Goal: Obtain resource: Download file/media

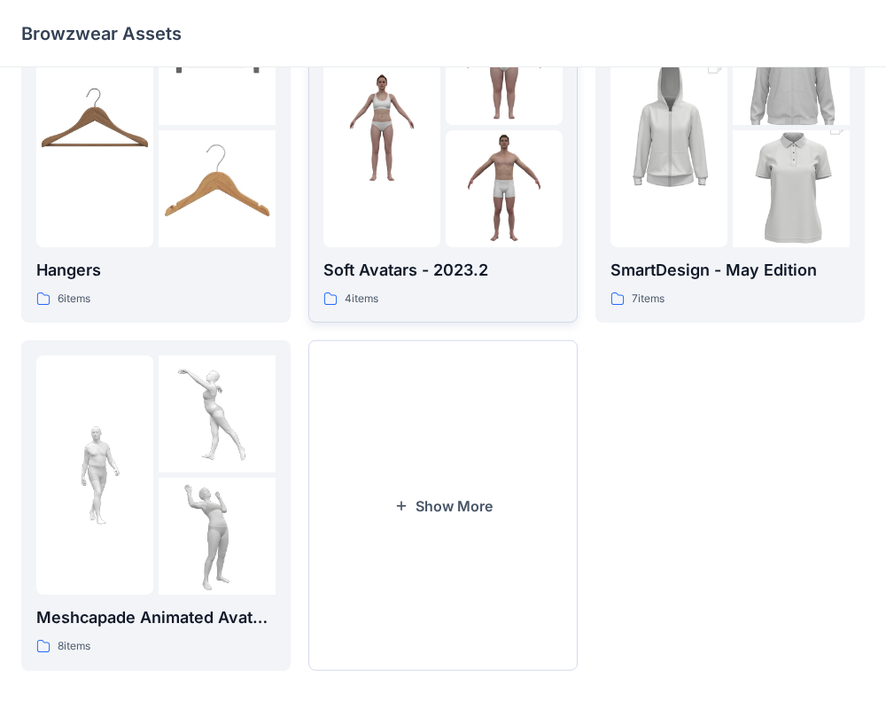
scroll to position [445, 0]
click at [426, 502] on button "Show More" at bounding box center [442, 504] width 269 height 331
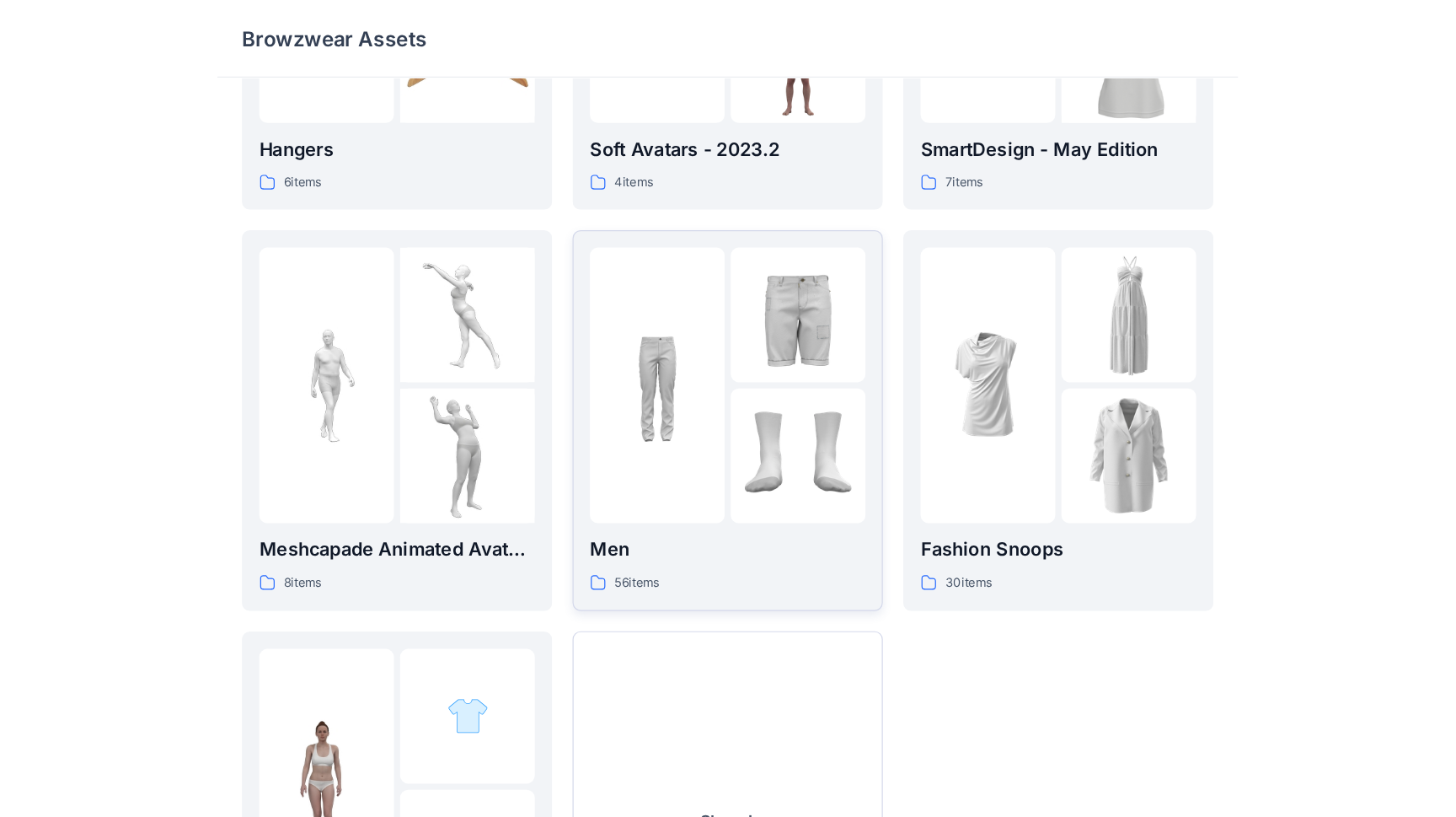
scroll to position [0, 0]
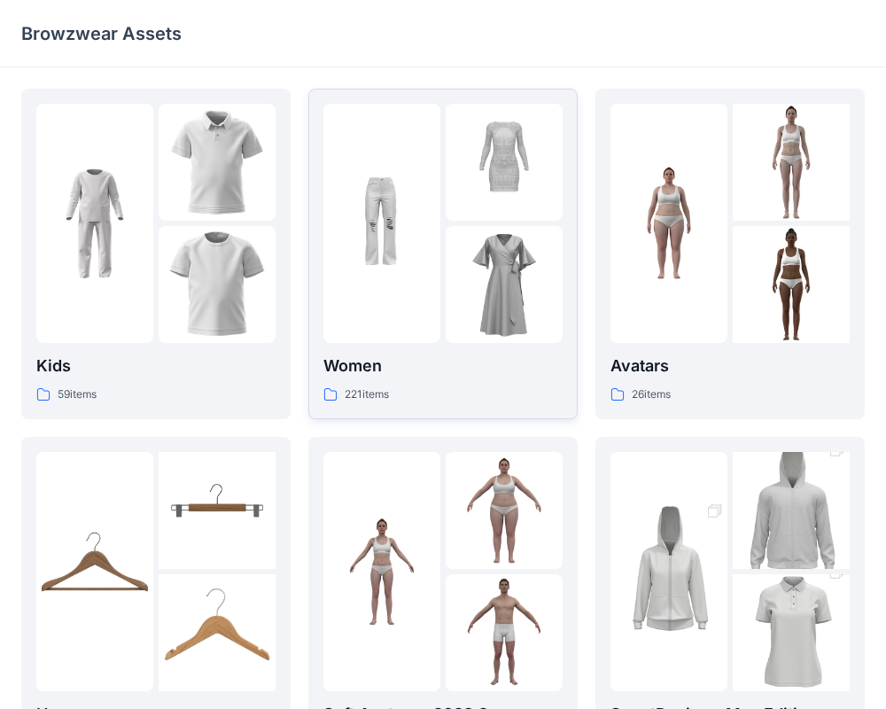
click at [463, 252] on img at bounding box center [504, 284] width 117 height 117
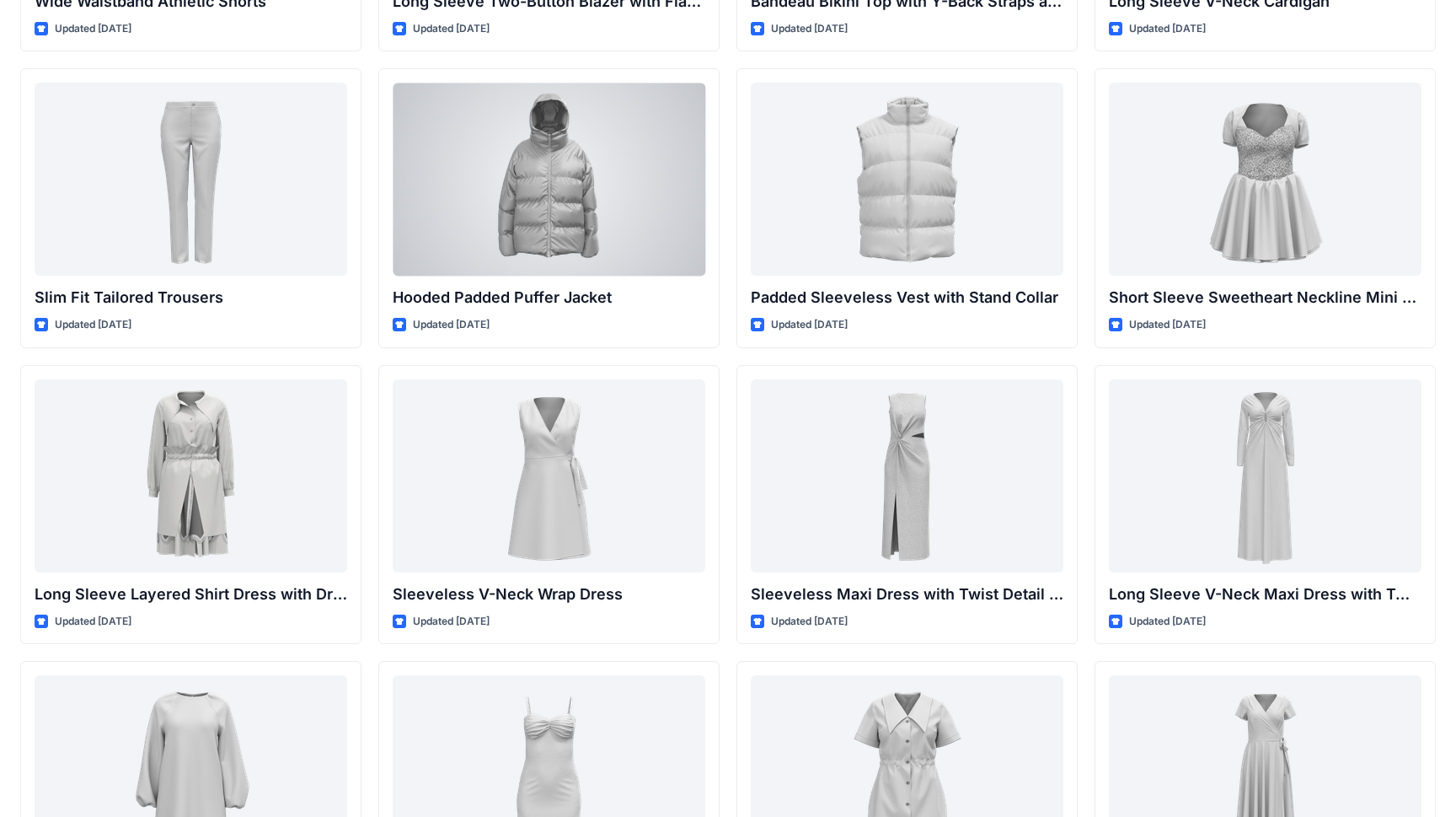
scroll to position [1499, 0]
click at [582, 138] on div at bounding box center [549, 178] width 313 height 193
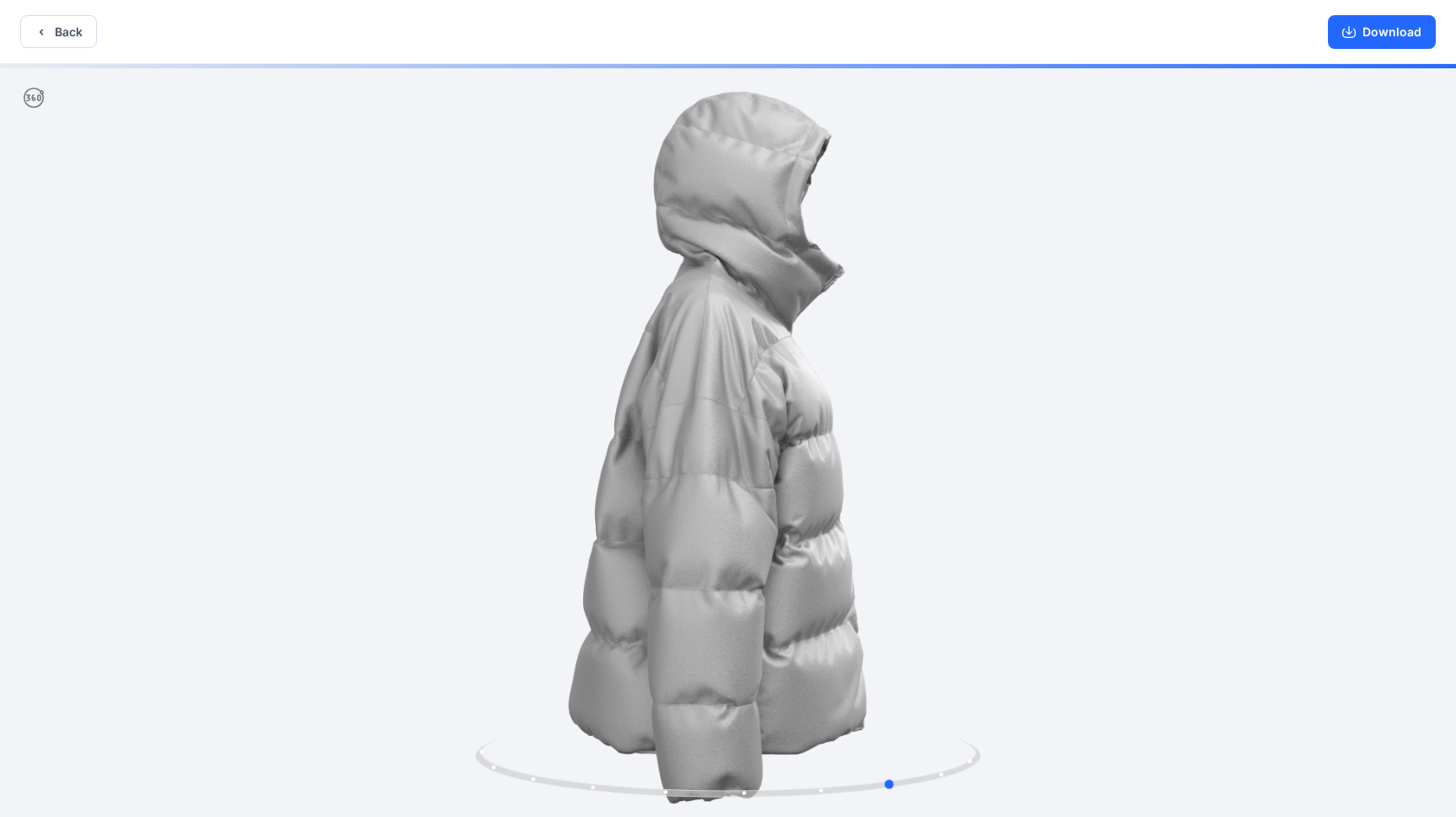
drag, startPoint x: 669, startPoint y: 480, endPoint x: 789, endPoint y: 491, distance: 120.5
click at [796, 491] on div at bounding box center [728, 441] width 1456 height 756
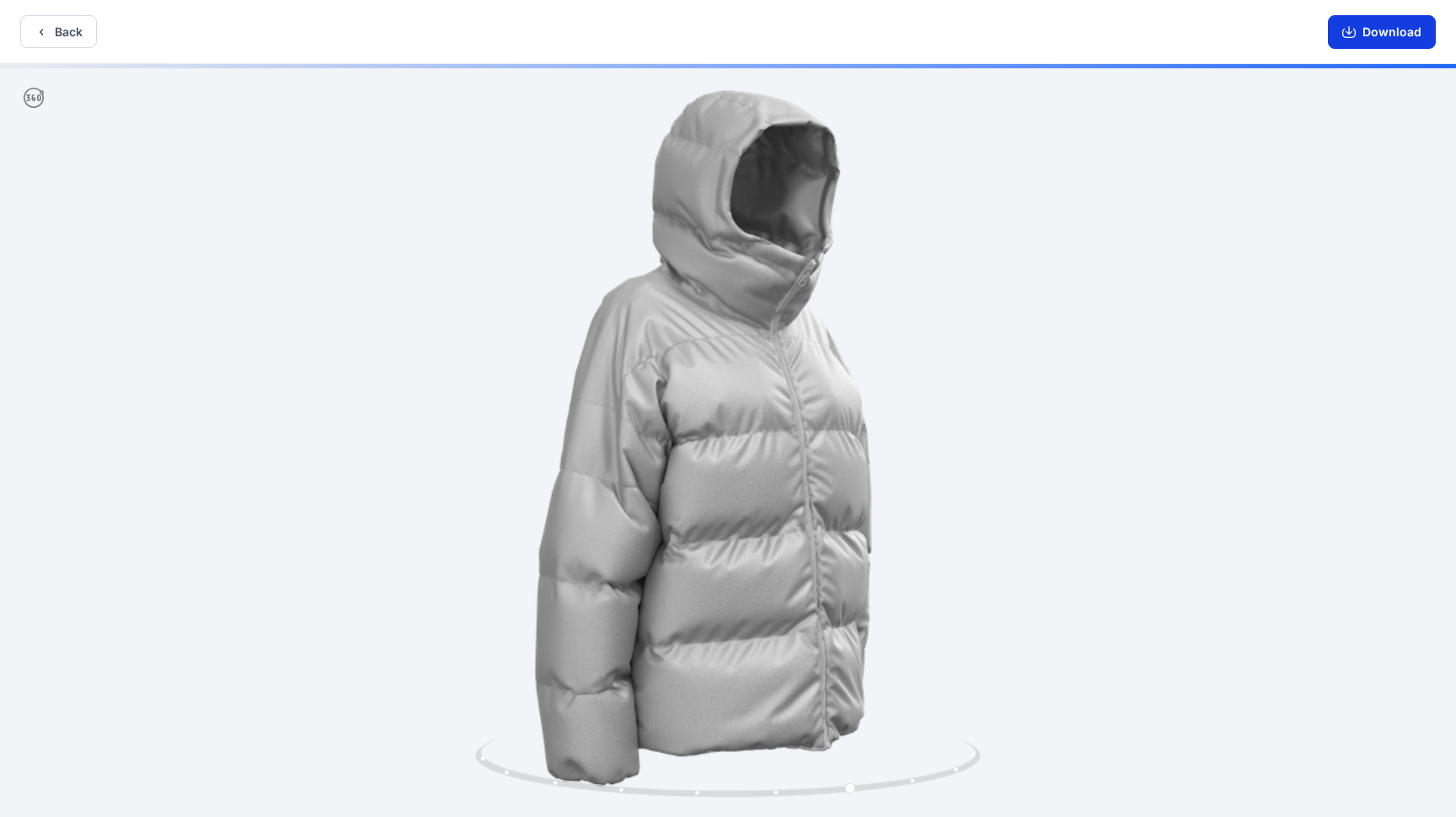
click at [842, 33] on button "Download" at bounding box center [1382, 31] width 107 height 33
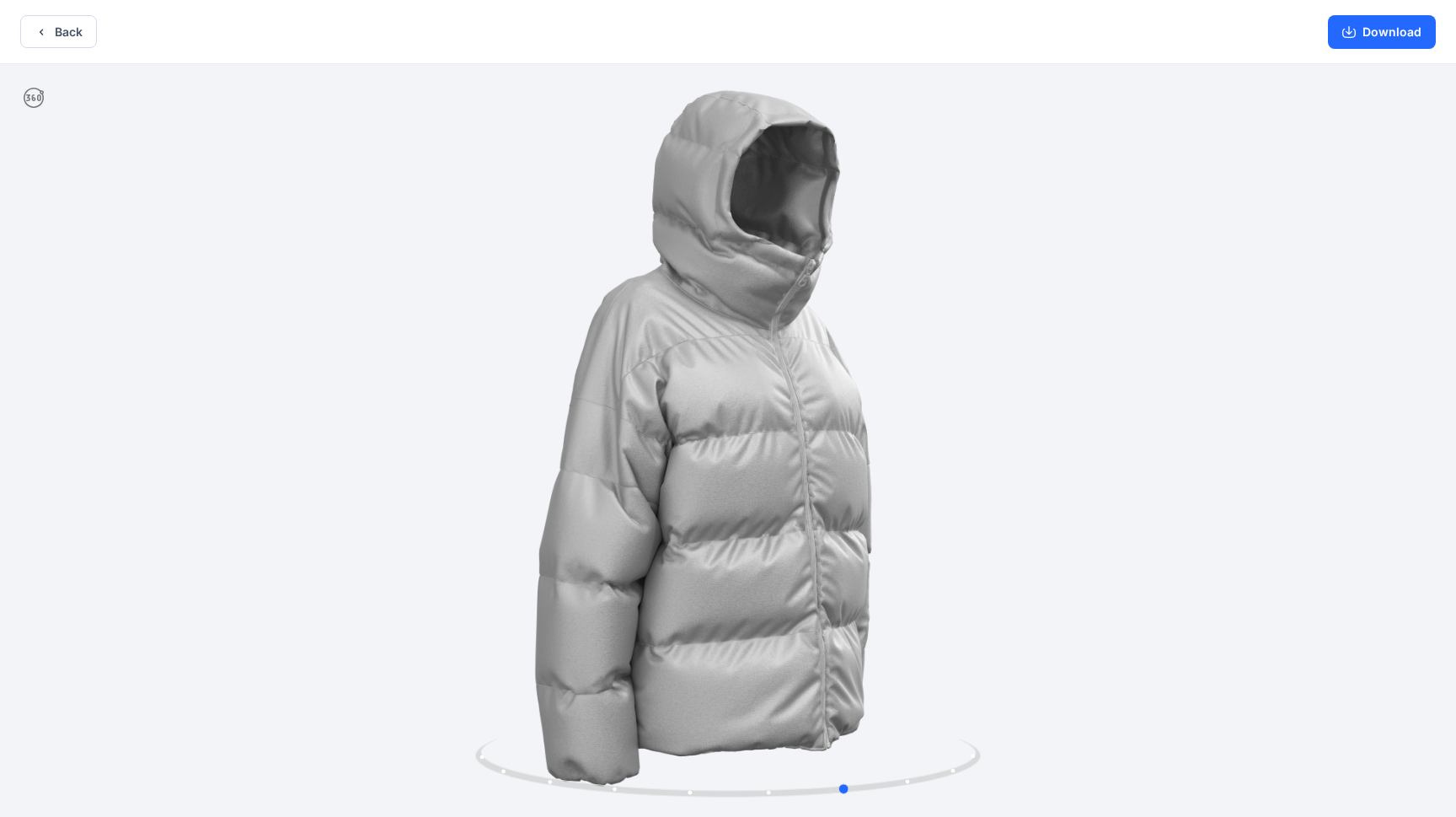
drag, startPoint x: 722, startPoint y: 395, endPoint x: 708, endPoint y: 246, distance: 149.7
click at [709, 248] on div at bounding box center [728, 441] width 1456 height 756
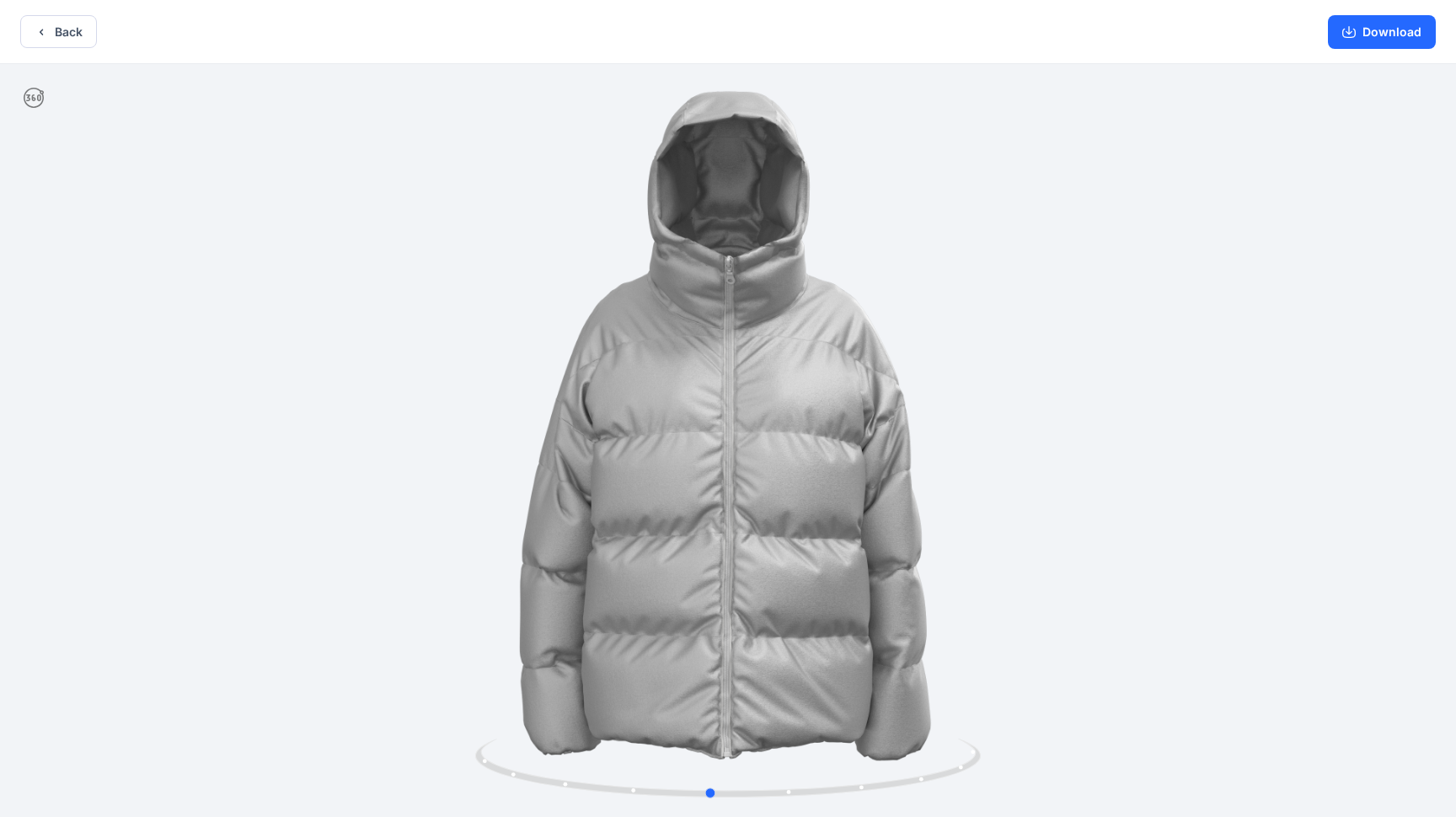
drag, startPoint x: 811, startPoint y: 399, endPoint x: 696, endPoint y: 378, distance: 116.9
click at [695, 379] on div at bounding box center [728, 441] width 1456 height 756
click at [842, 448] on div at bounding box center [728, 441] width 1456 height 756
drag, startPoint x: 747, startPoint y: 619, endPoint x: 1148, endPoint y: 616, distance: 401.0
click at [842, 616] on div at bounding box center [728, 441] width 1456 height 756
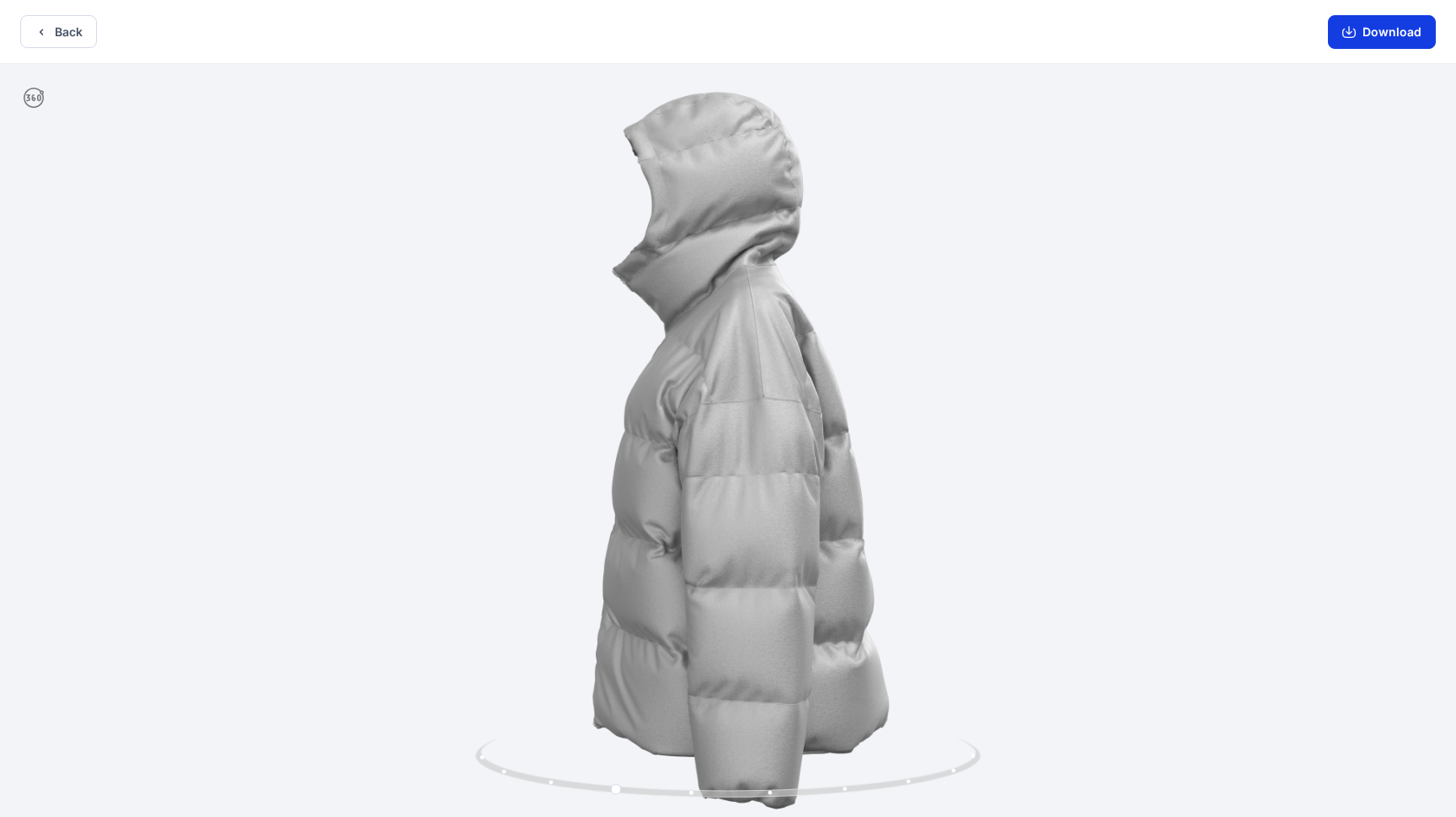
click at [842, 32] on button "Download" at bounding box center [1382, 31] width 107 height 33
click at [842, 29] on icon "button" at bounding box center [1349, 32] width 13 height 13
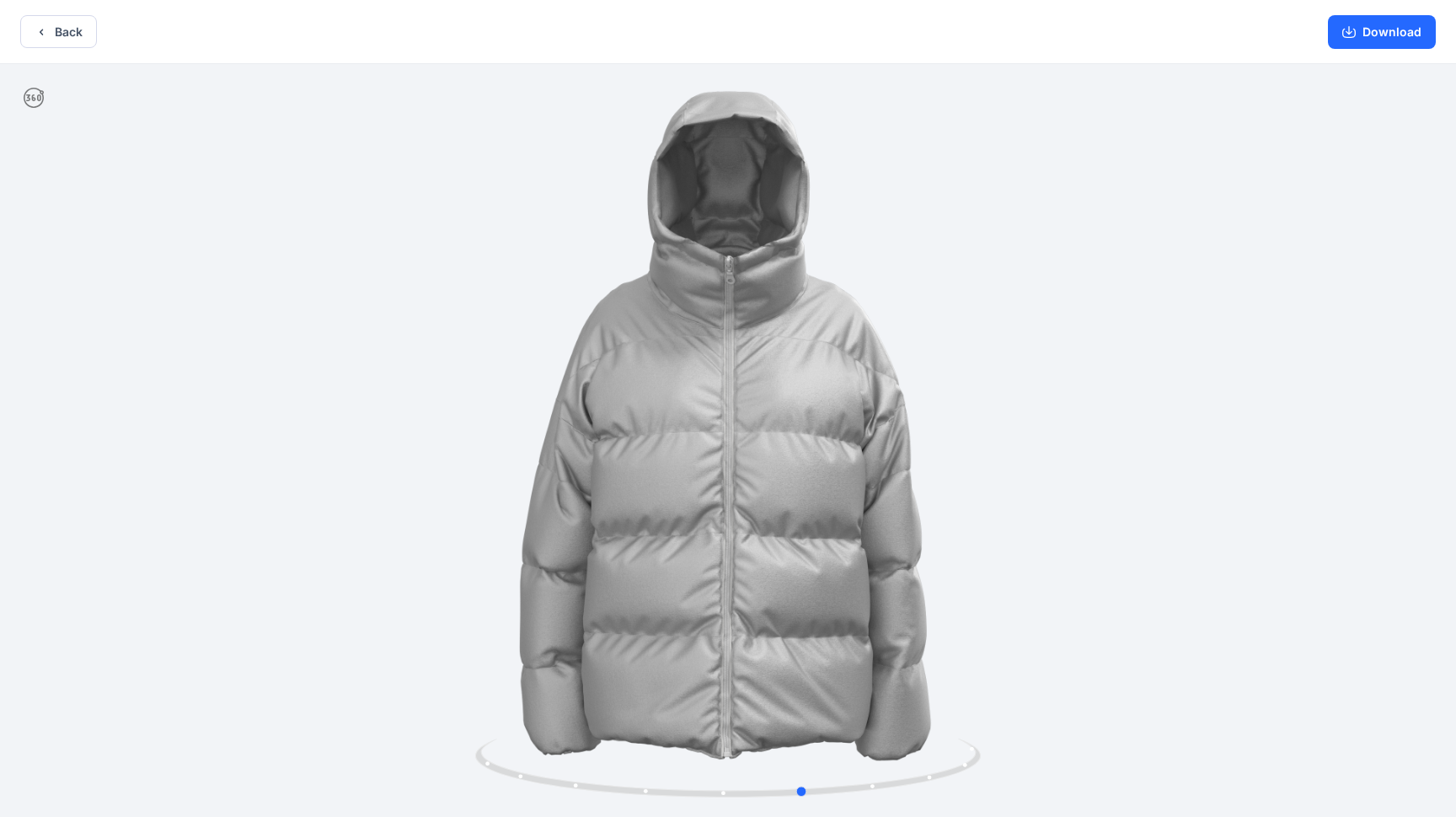
drag, startPoint x: 746, startPoint y: 406, endPoint x: 989, endPoint y: 393, distance: 243.3
click at [842, 393] on div at bounding box center [728, 441] width 1456 height 756
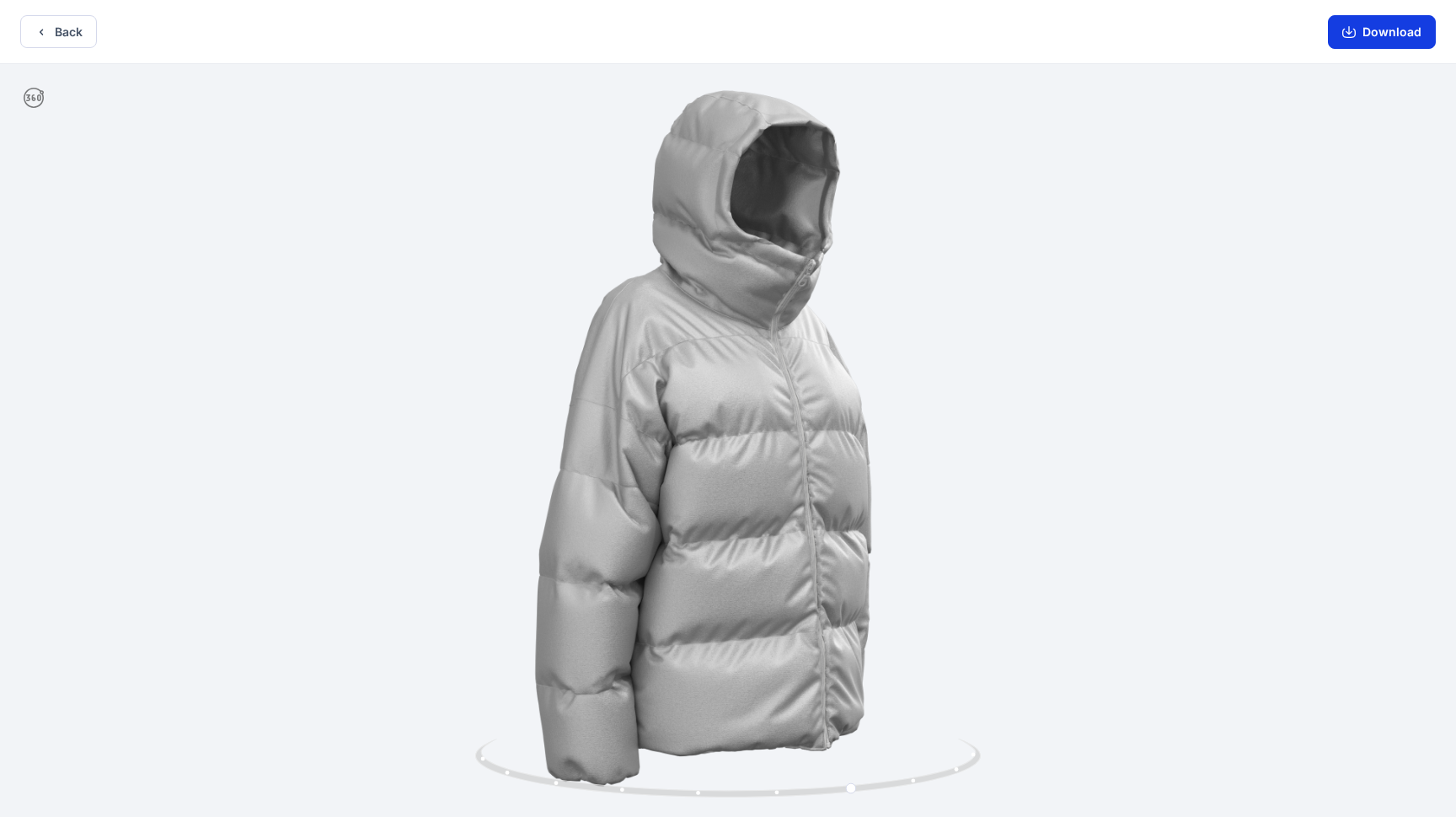
click at [842, 37] on button "Download" at bounding box center [1382, 31] width 107 height 33
click at [842, 28] on button "Download" at bounding box center [1382, 31] width 107 height 33
click at [842, 29] on icon "button" at bounding box center [1349, 32] width 13 height 13
click at [842, 43] on button "Download" at bounding box center [1382, 31] width 107 height 33
click at [71, 39] on button "Back" at bounding box center [58, 31] width 77 height 33
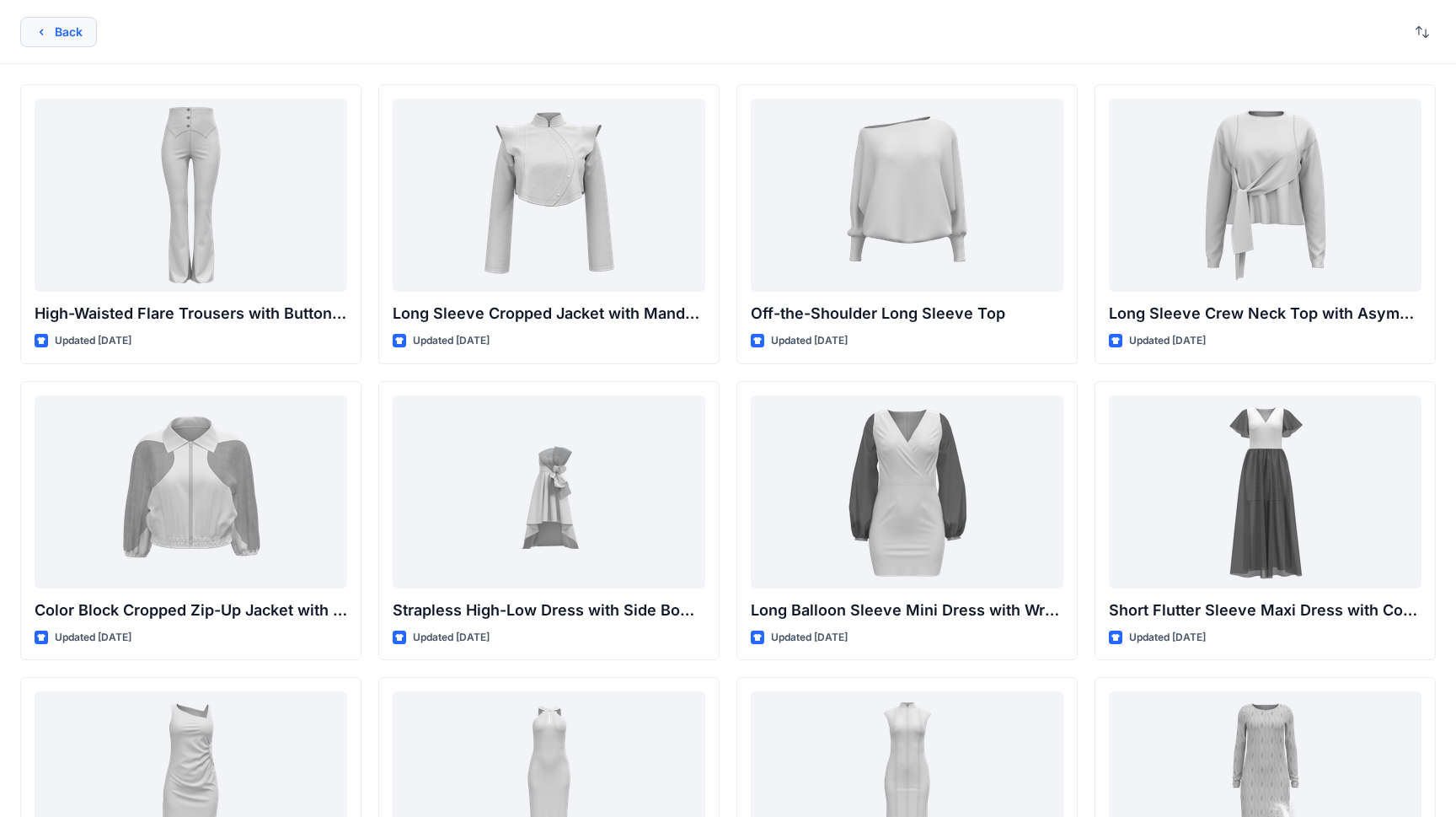
click at [57, 37] on button "Back" at bounding box center [58, 32] width 77 height 30
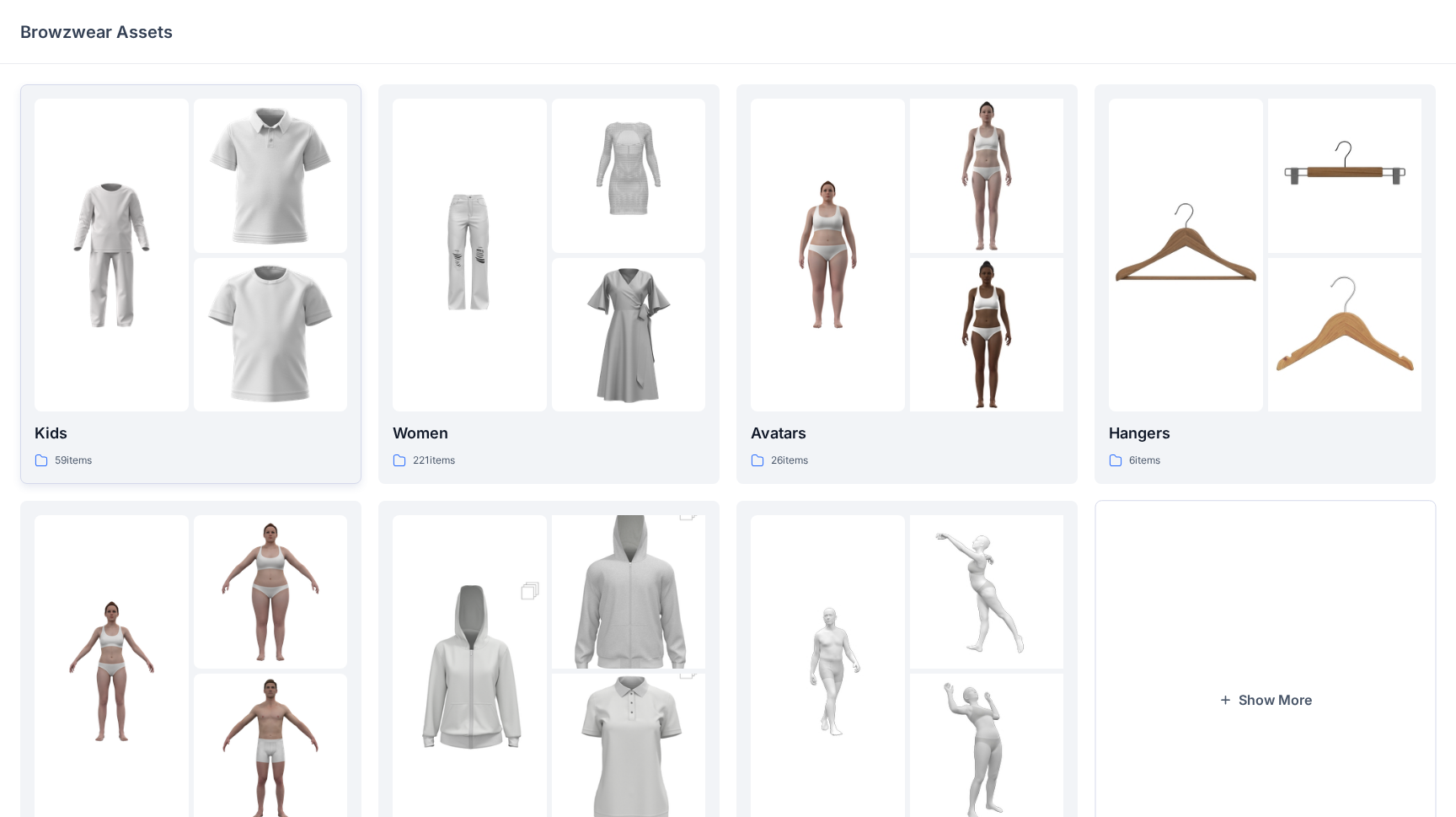
click at [137, 238] on img at bounding box center [111, 255] width 154 height 154
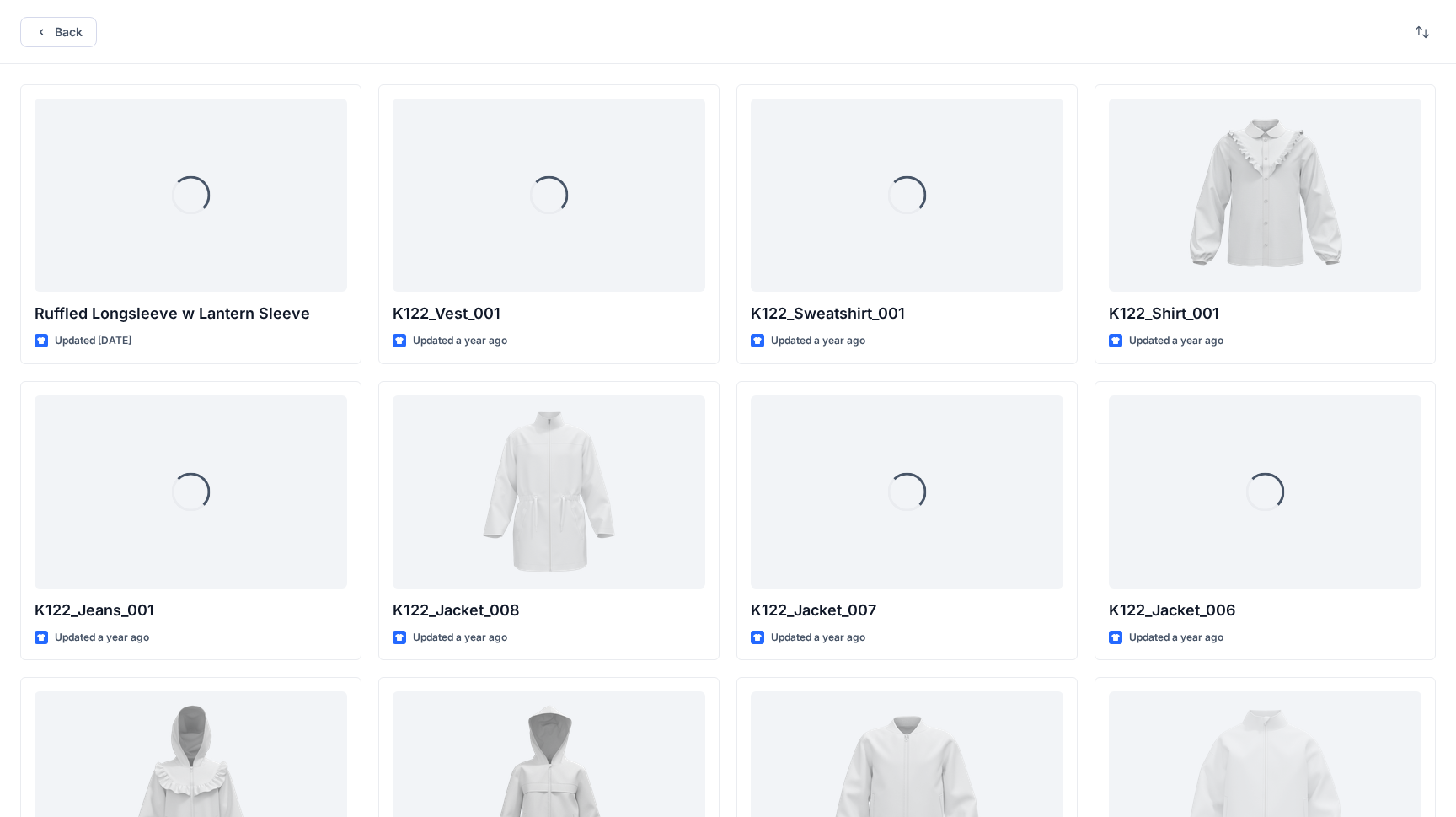
click at [43, 54] on div "Back" at bounding box center [728, 31] width 1456 height 64
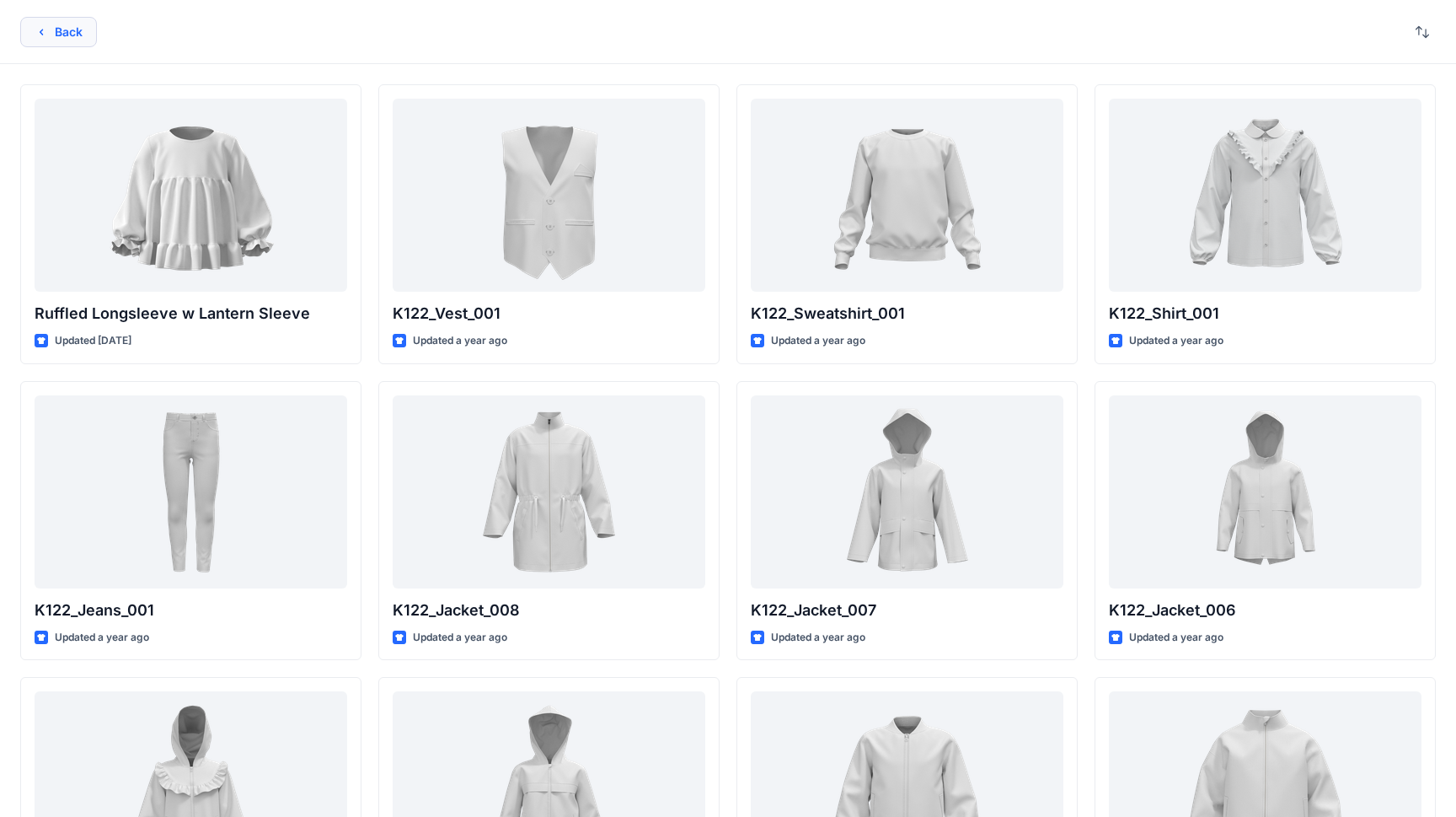
click at [49, 34] on button "Back" at bounding box center [58, 32] width 77 height 30
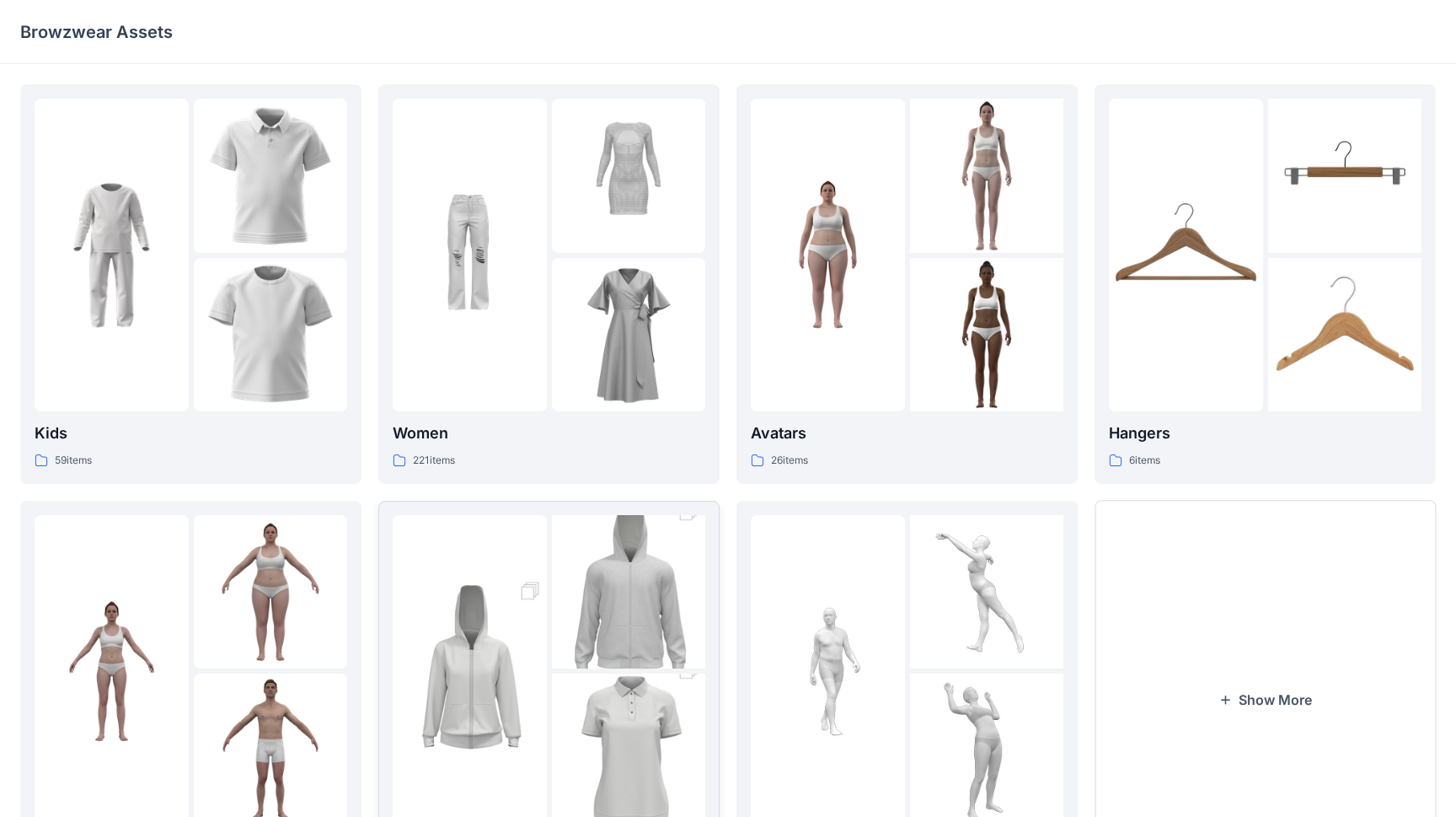
click at [584, 673] on img at bounding box center [629, 749] width 154 height 231
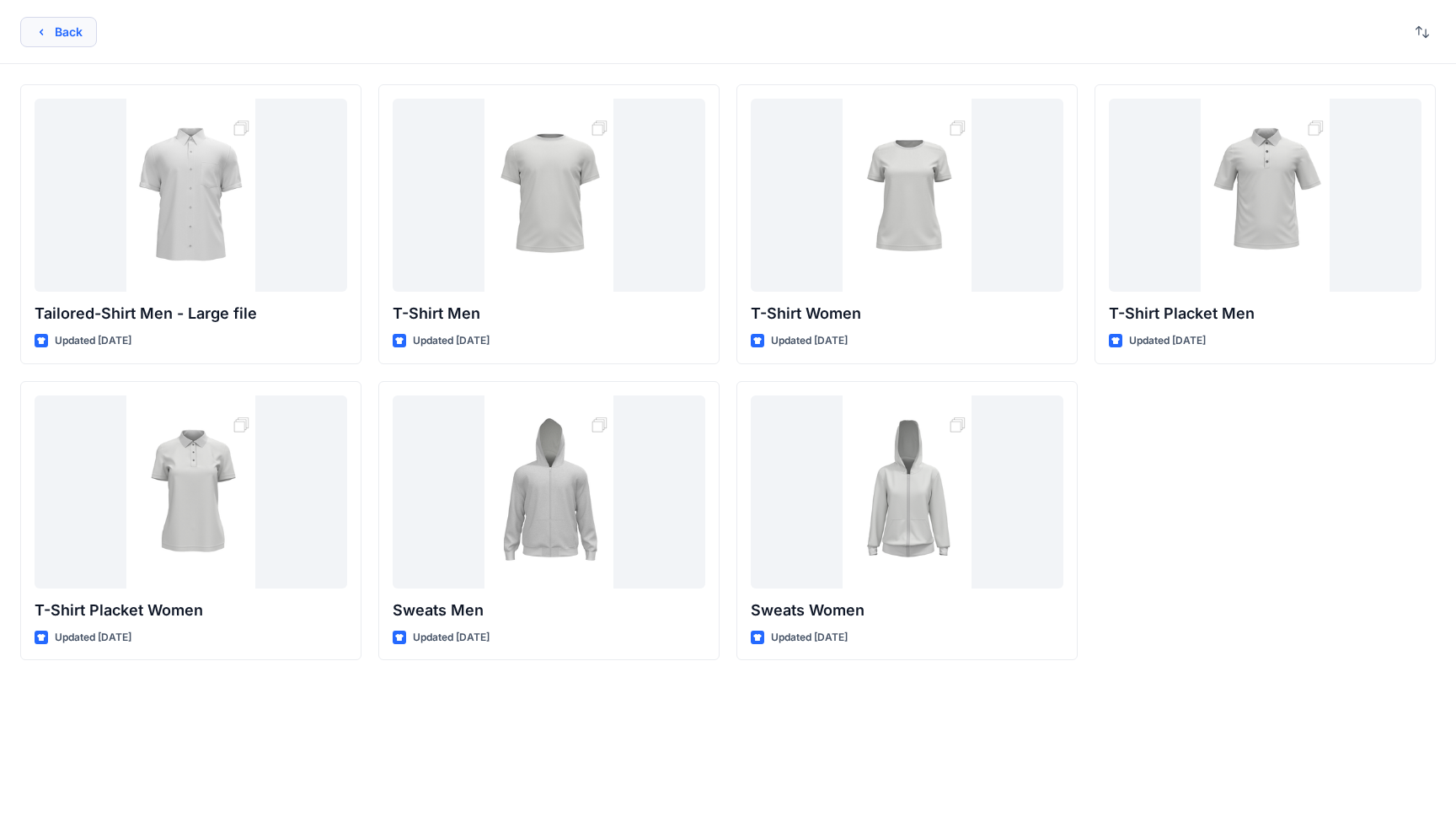
click at [83, 22] on button "Back" at bounding box center [58, 32] width 77 height 30
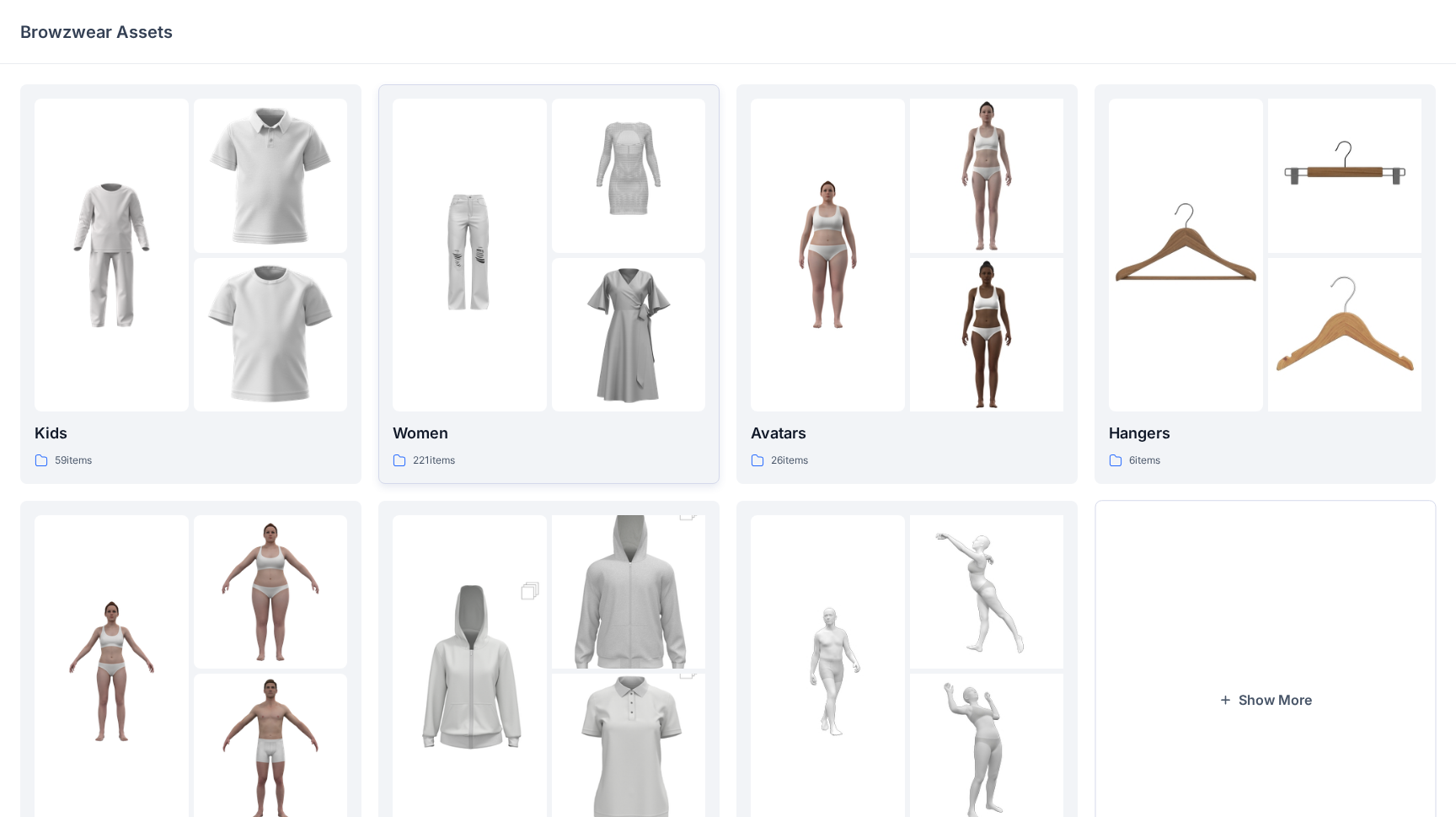
scroll to position [129, 0]
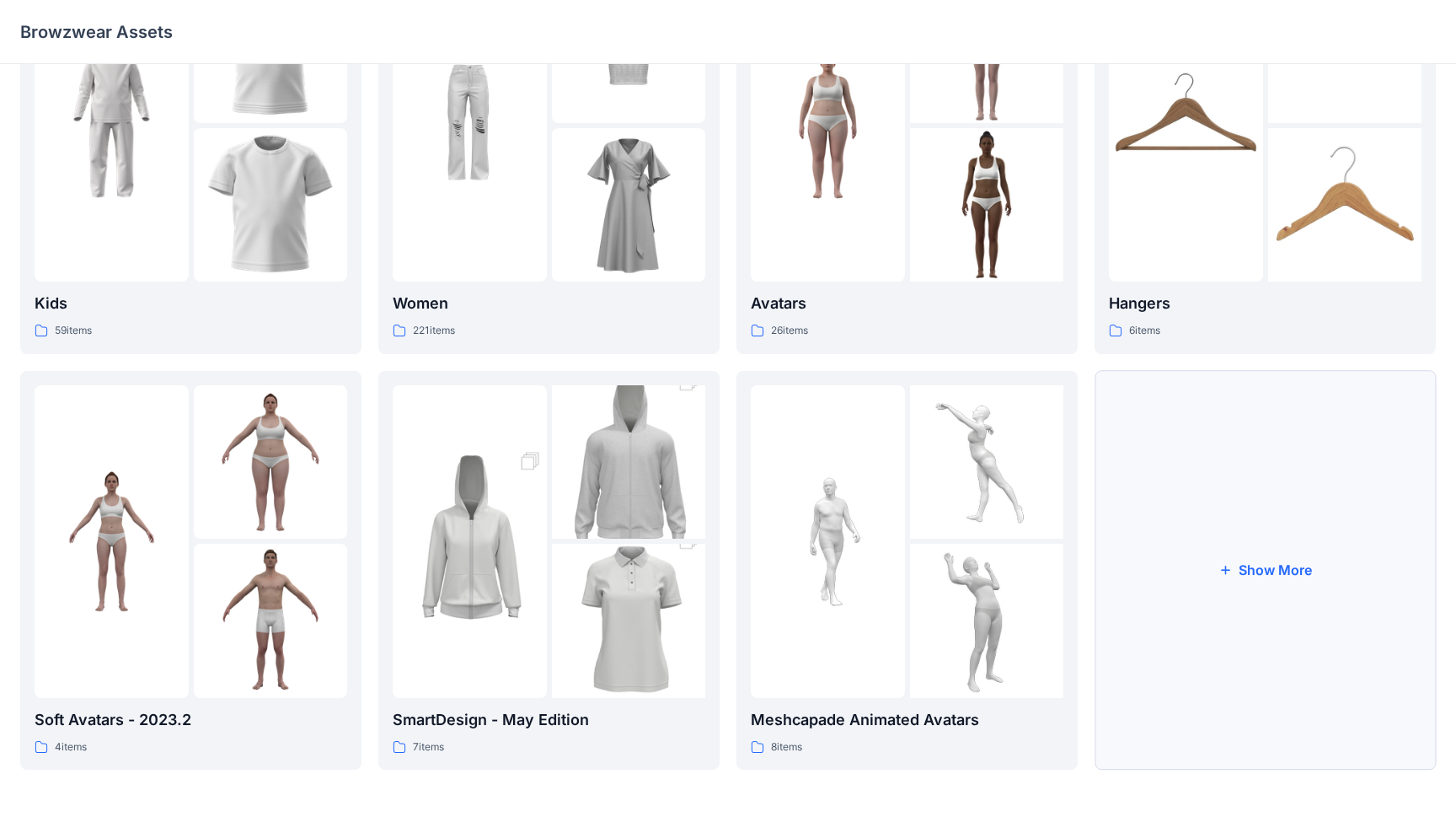
click at [842, 478] on button "Show More" at bounding box center [1265, 571] width 341 height 399
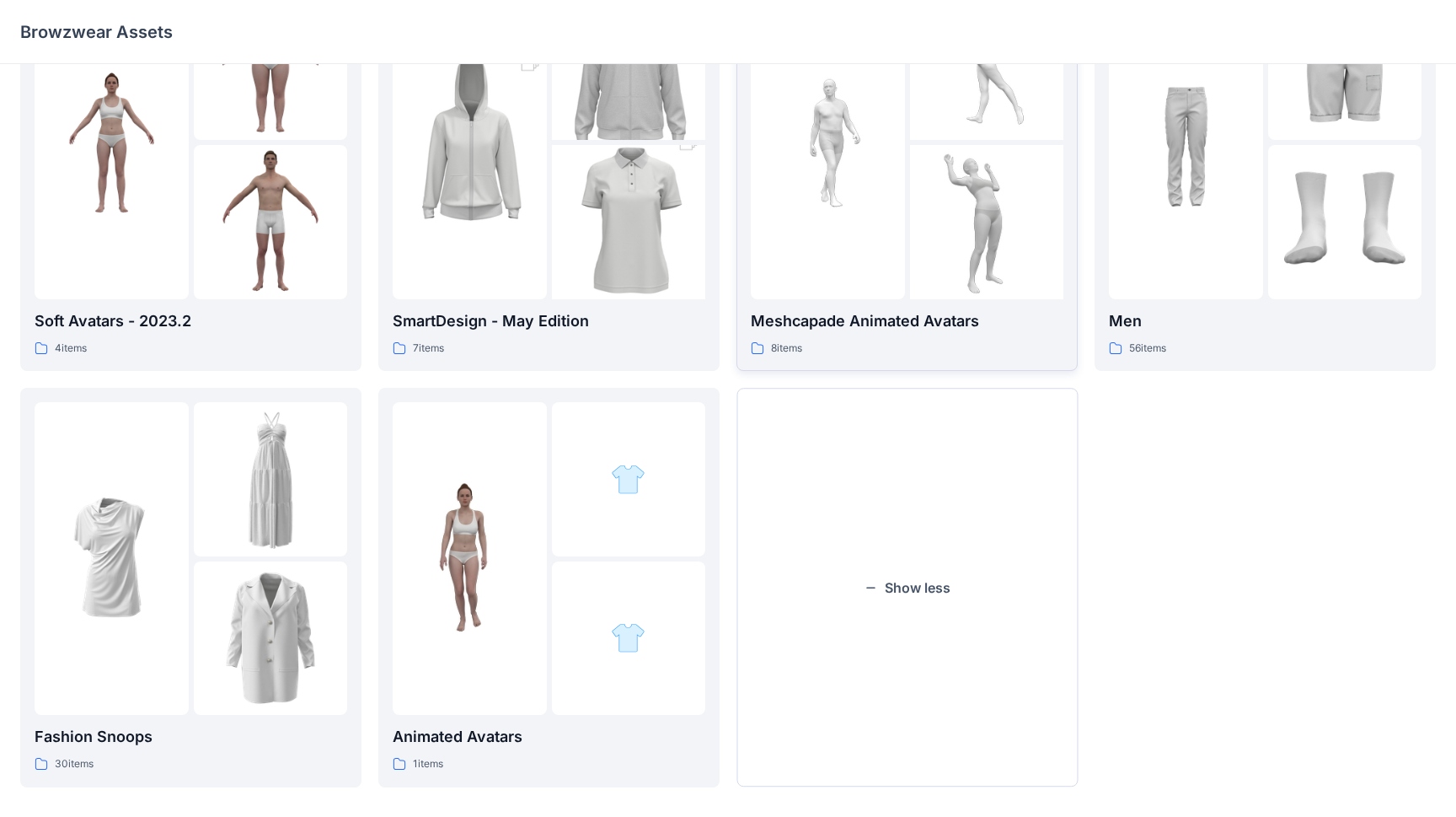
scroll to position [530, 0]
click at [842, 254] on div at bounding box center [1186, 141] width 154 height 313
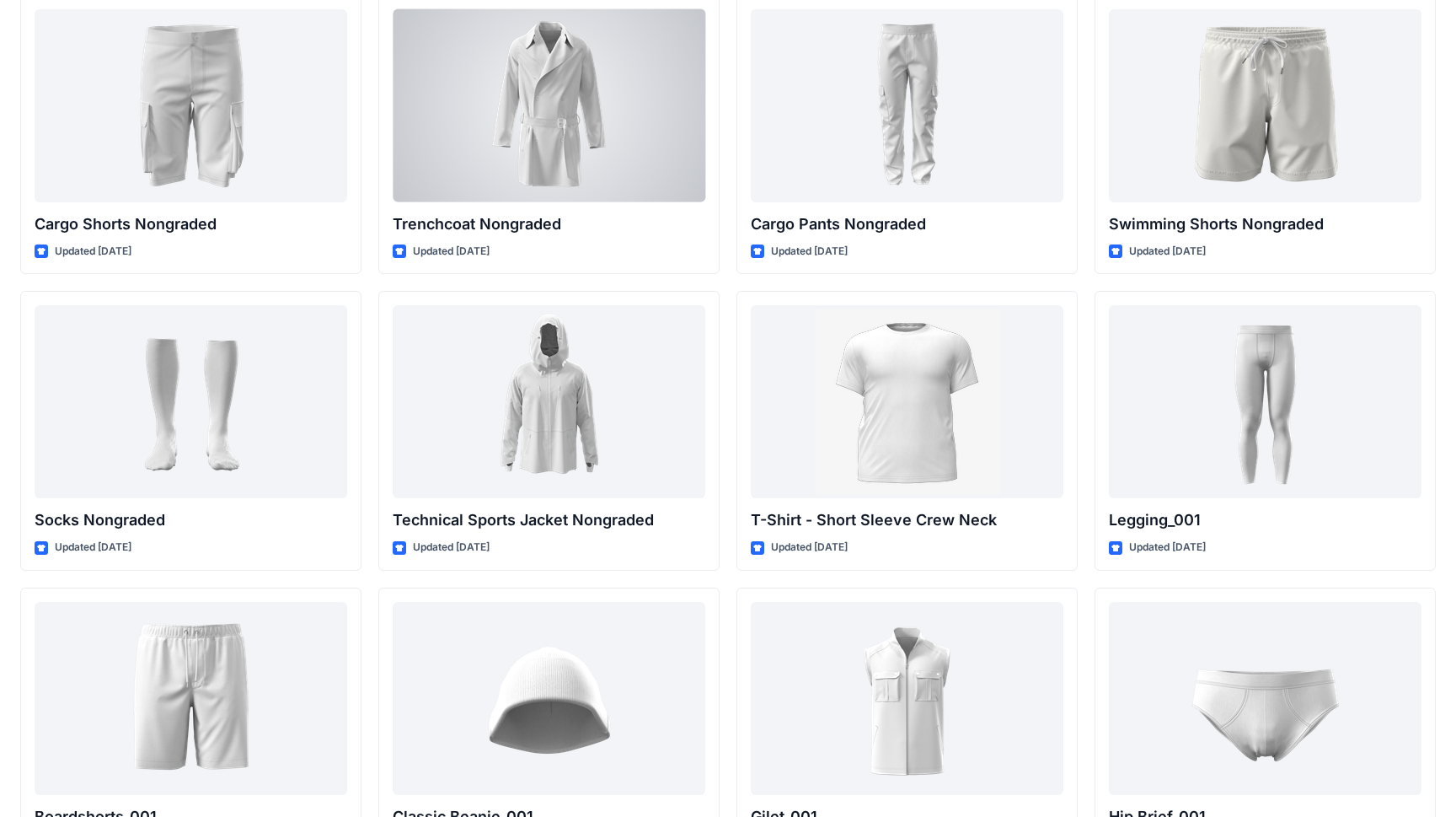
scroll to position [1897, 0]
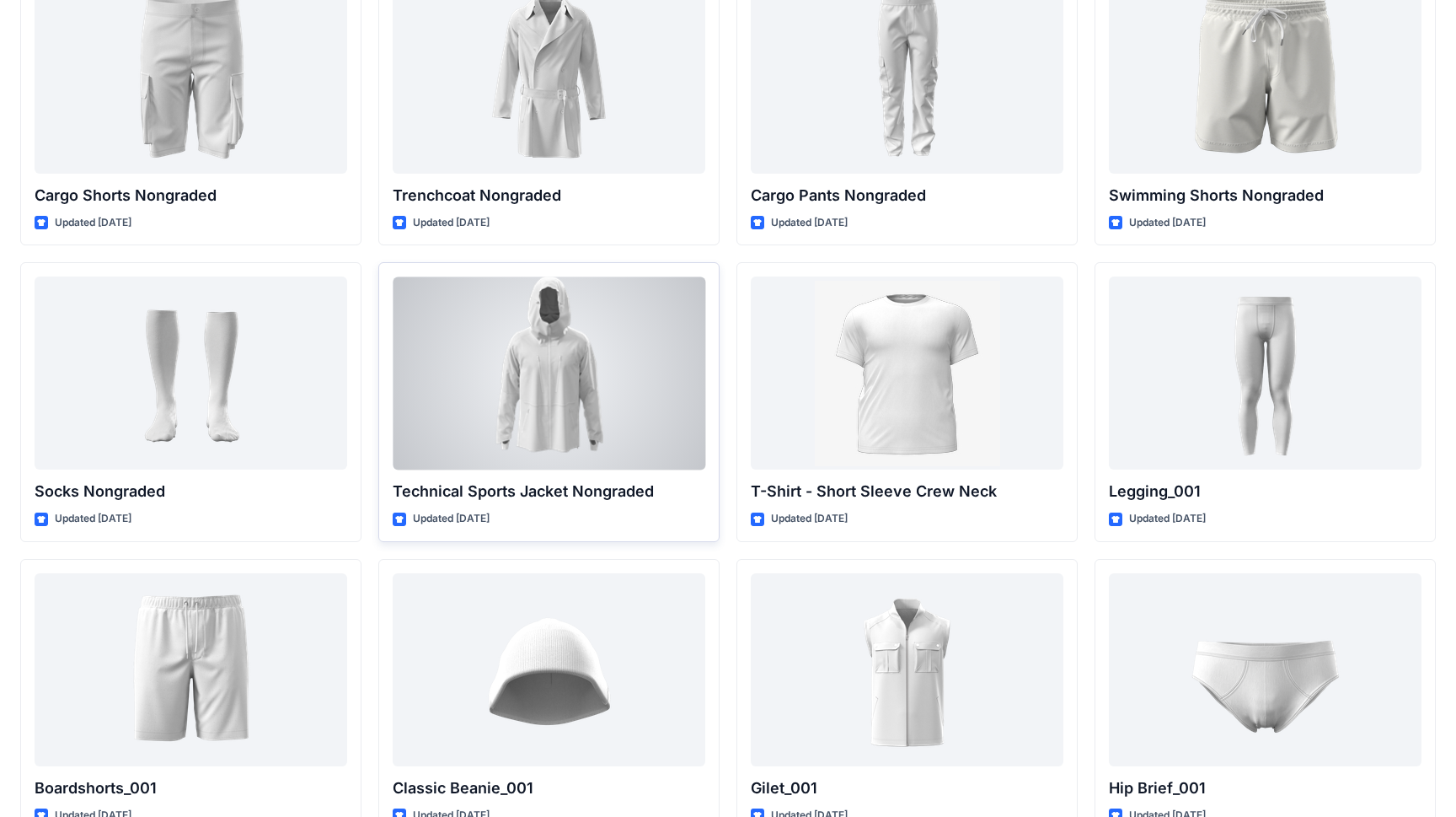
click at [592, 433] on div at bounding box center [549, 373] width 313 height 193
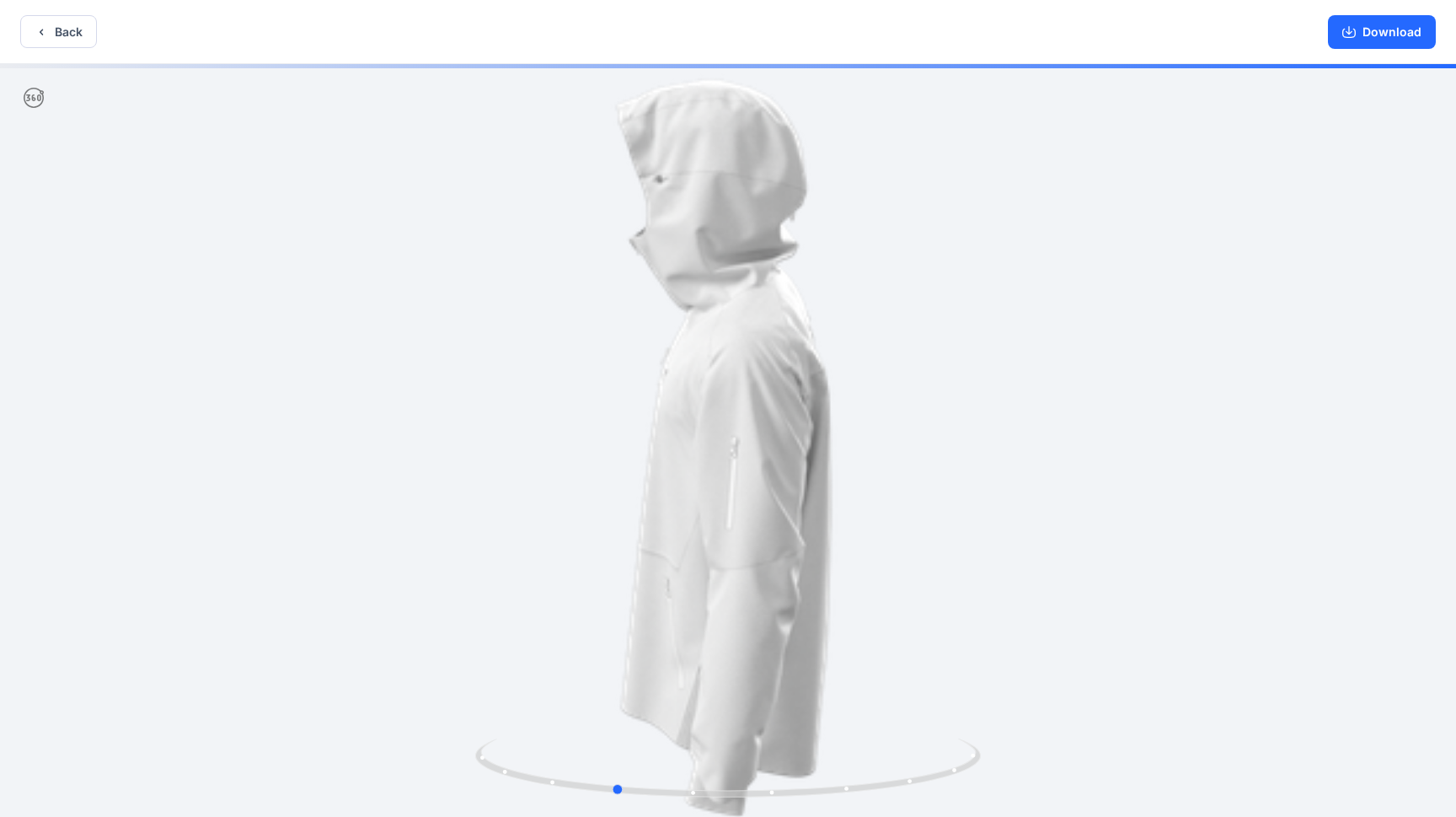
drag, startPoint x: 780, startPoint y: 282, endPoint x: 666, endPoint y: 309, distance: 117.2
click at [666, 309] on div at bounding box center [728, 441] width 1456 height 756
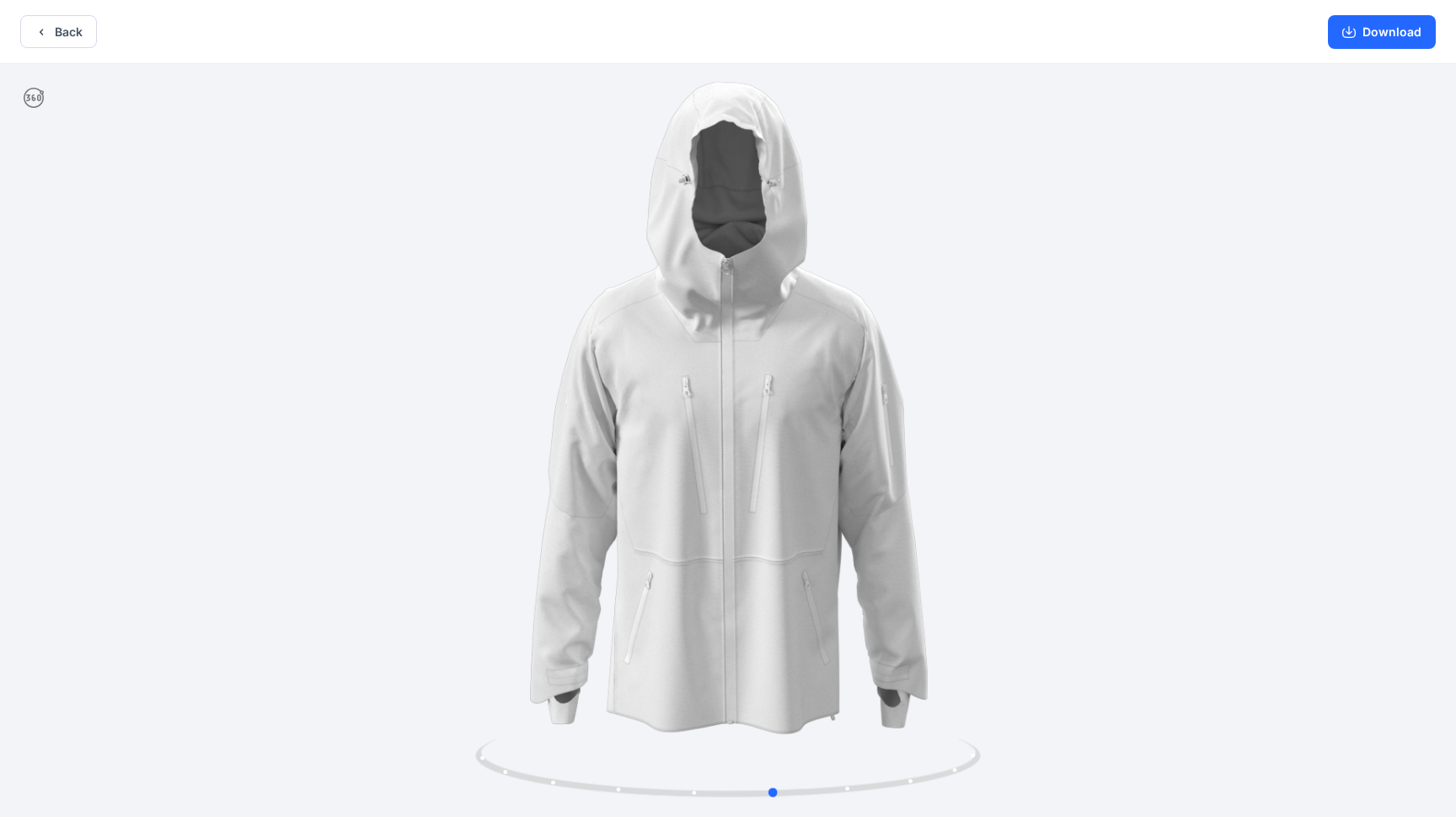
drag, startPoint x: 666, startPoint y: 308, endPoint x: 850, endPoint y: 299, distance: 184.2
click at [842, 297] on div at bounding box center [728, 441] width 1456 height 756
click at [842, 27] on button "Download" at bounding box center [1382, 31] width 107 height 33
click at [80, 31] on button "Back" at bounding box center [58, 31] width 77 height 33
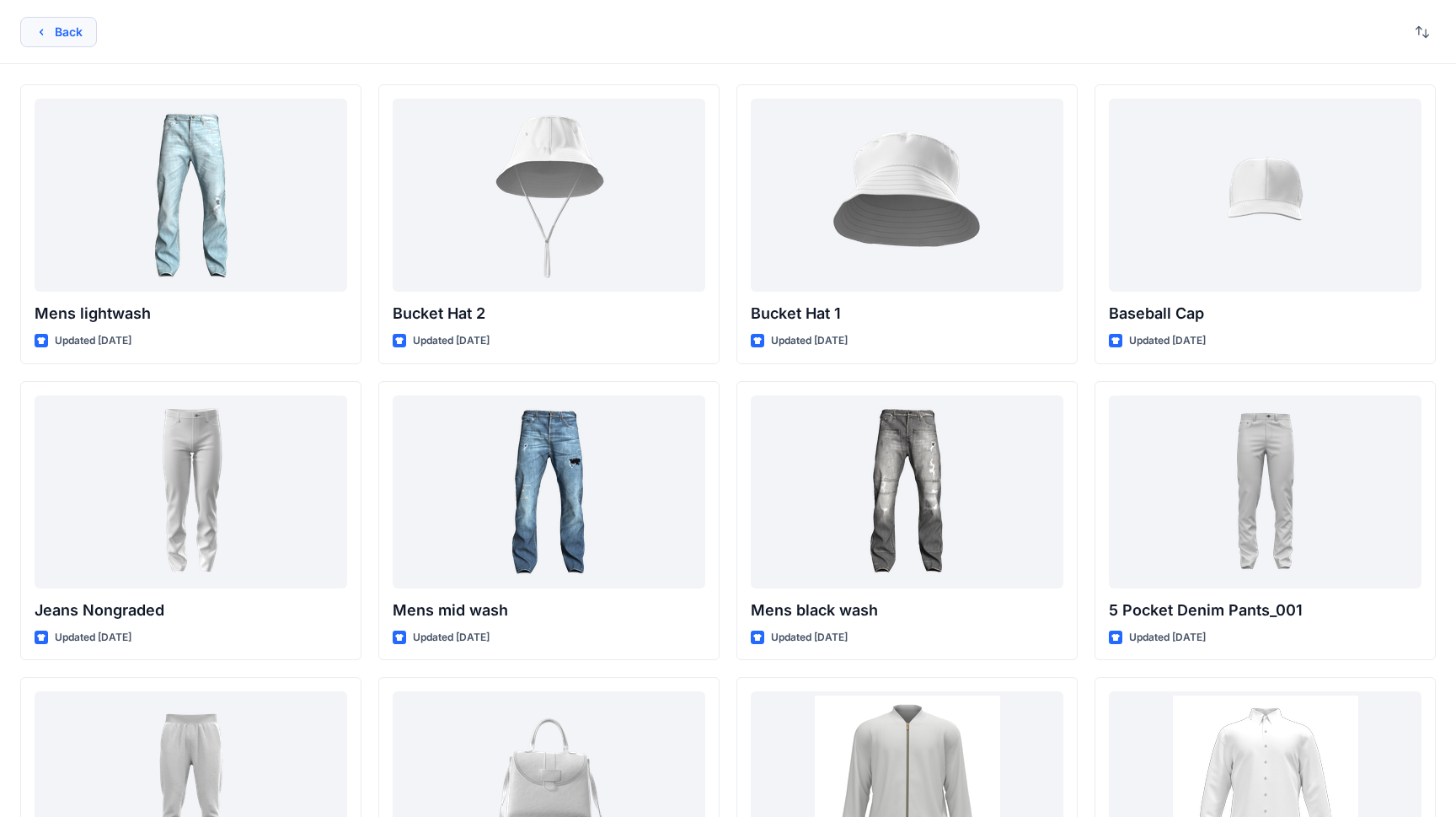
click at [79, 37] on button "Back" at bounding box center [58, 32] width 77 height 30
